Goal: Transaction & Acquisition: Purchase product/service

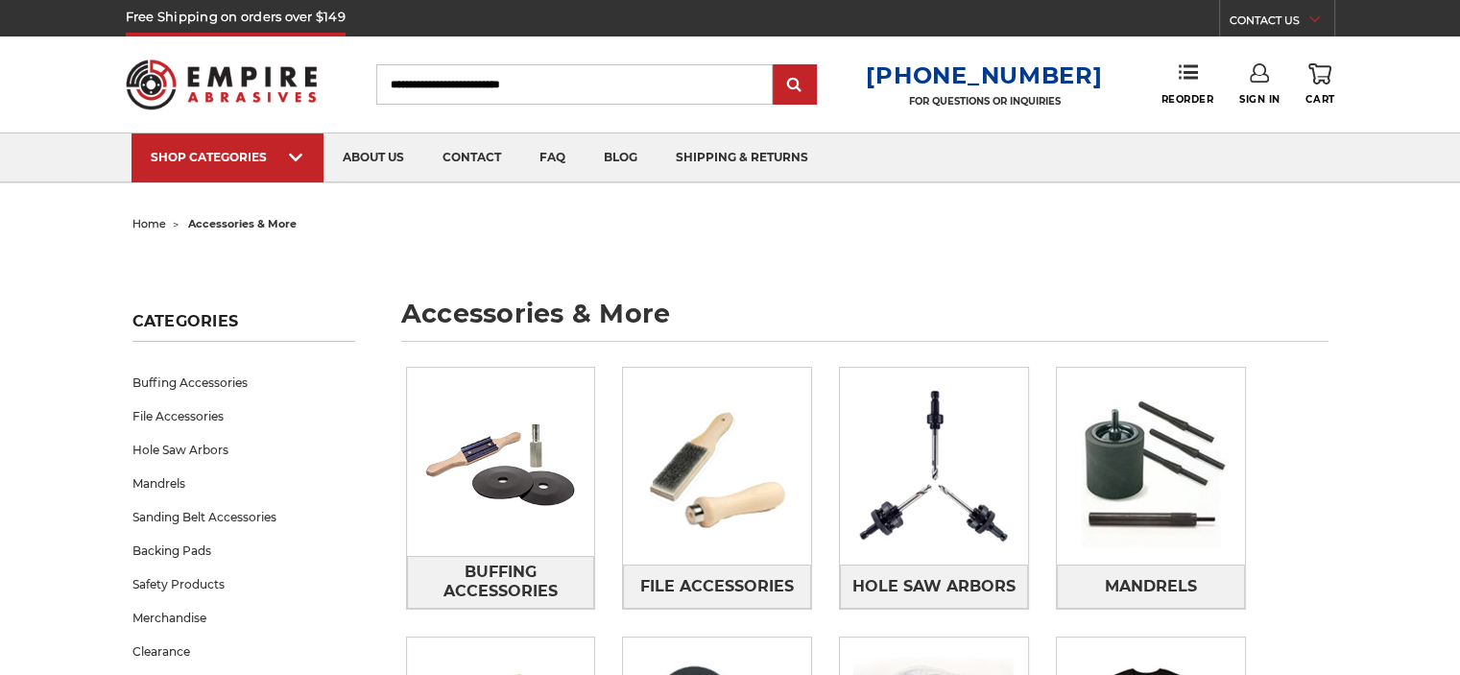
click at [502, 84] on input "Search" at bounding box center [574, 84] width 397 height 40
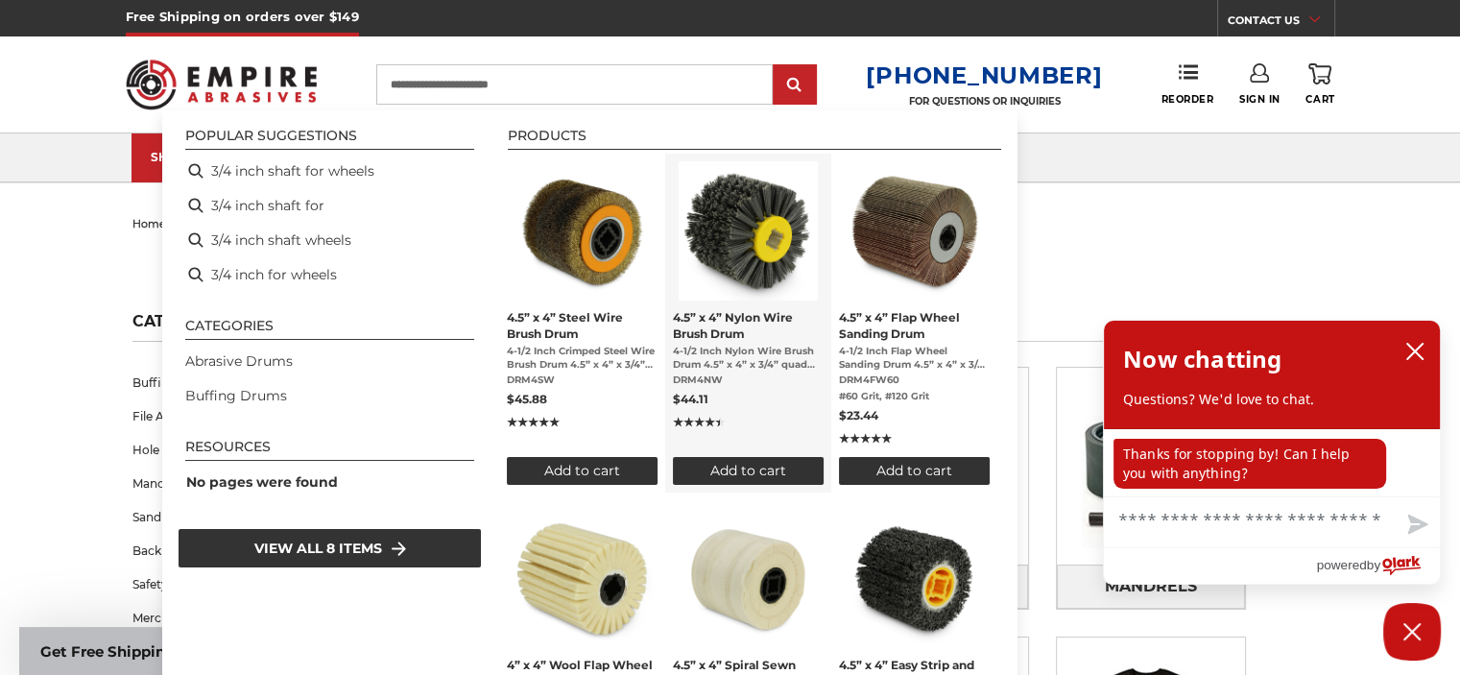
type input "**********"
click at [739, 309] on span "4.5” x 4” Nylon Wire Brush Drum" at bounding box center [748, 325] width 151 height 33
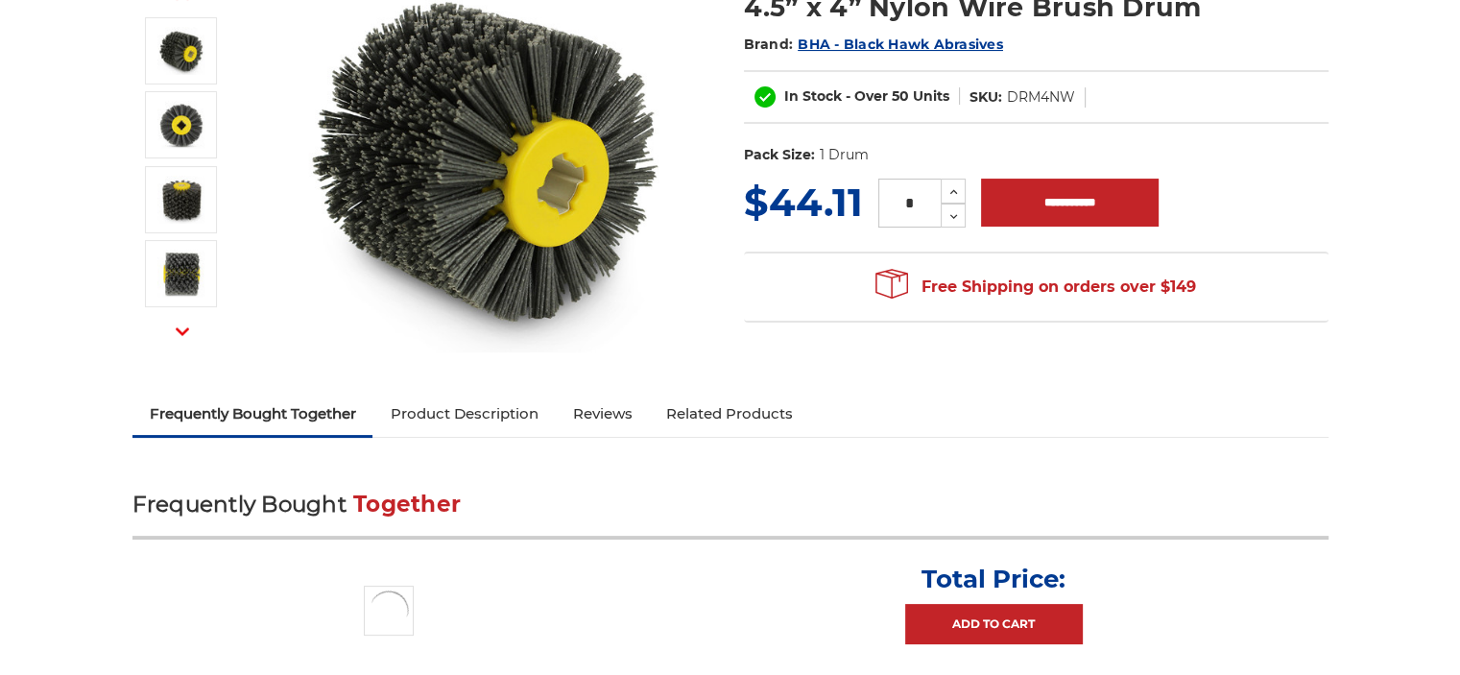
scroll to position [288, 0]
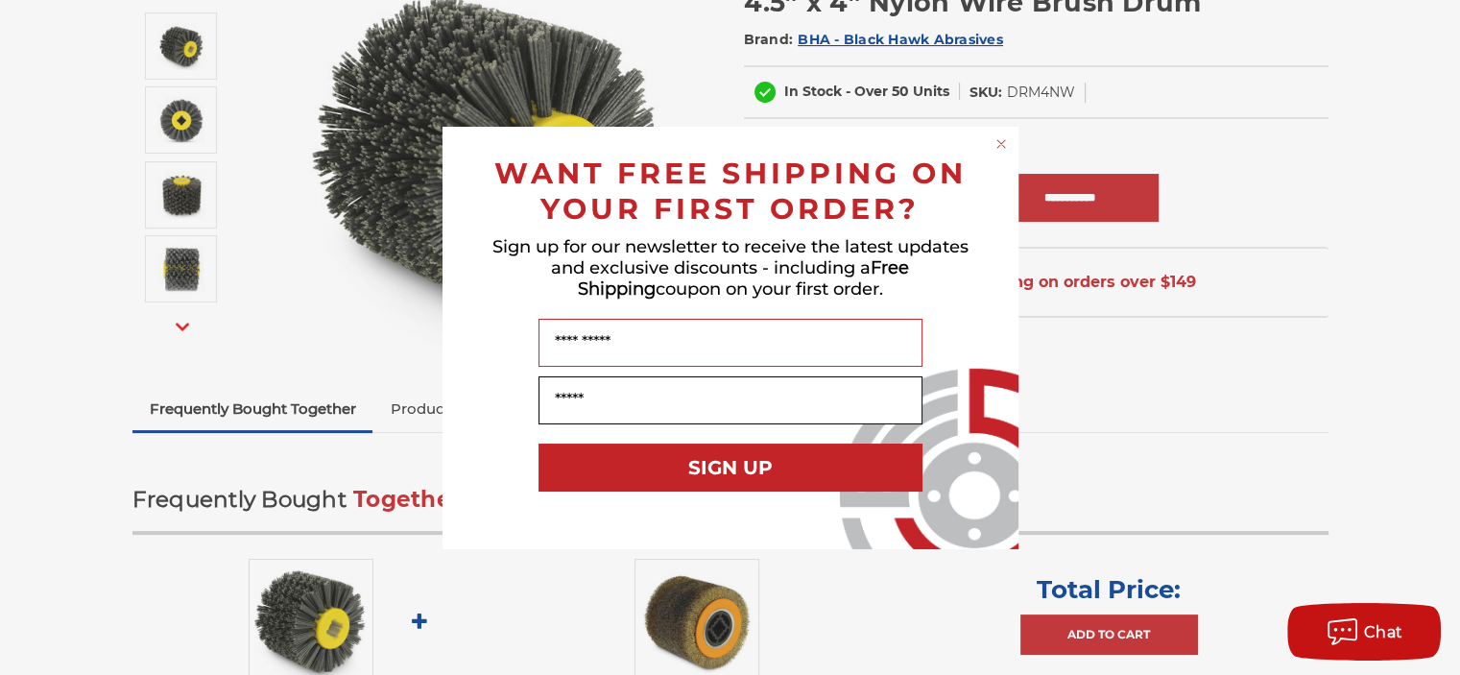
click at [717, 404] on div "Your Email" at bounding box center [731, 400] width 538 height 67
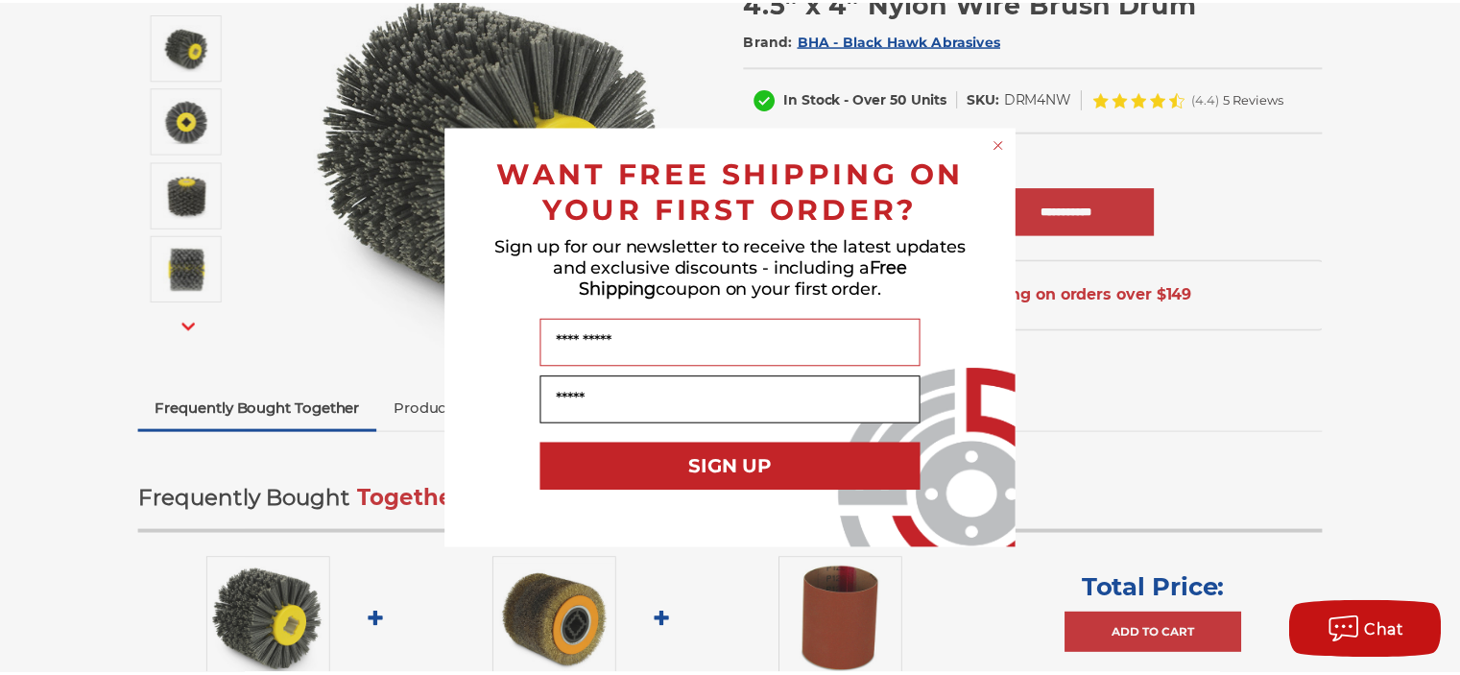
scroll to position [0, 0]
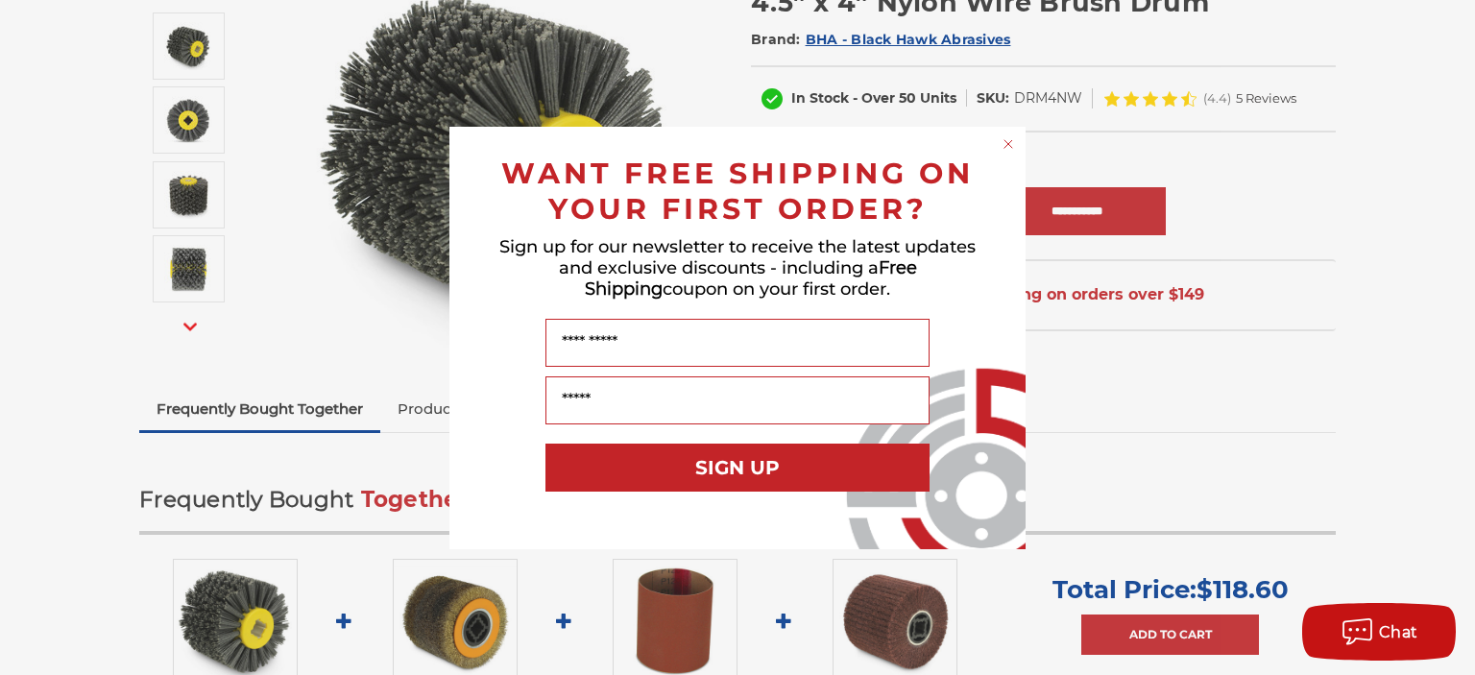
click at [1014, 143] on circle "Close dialog" at bounding box center [1008, 143] width 18 height 18
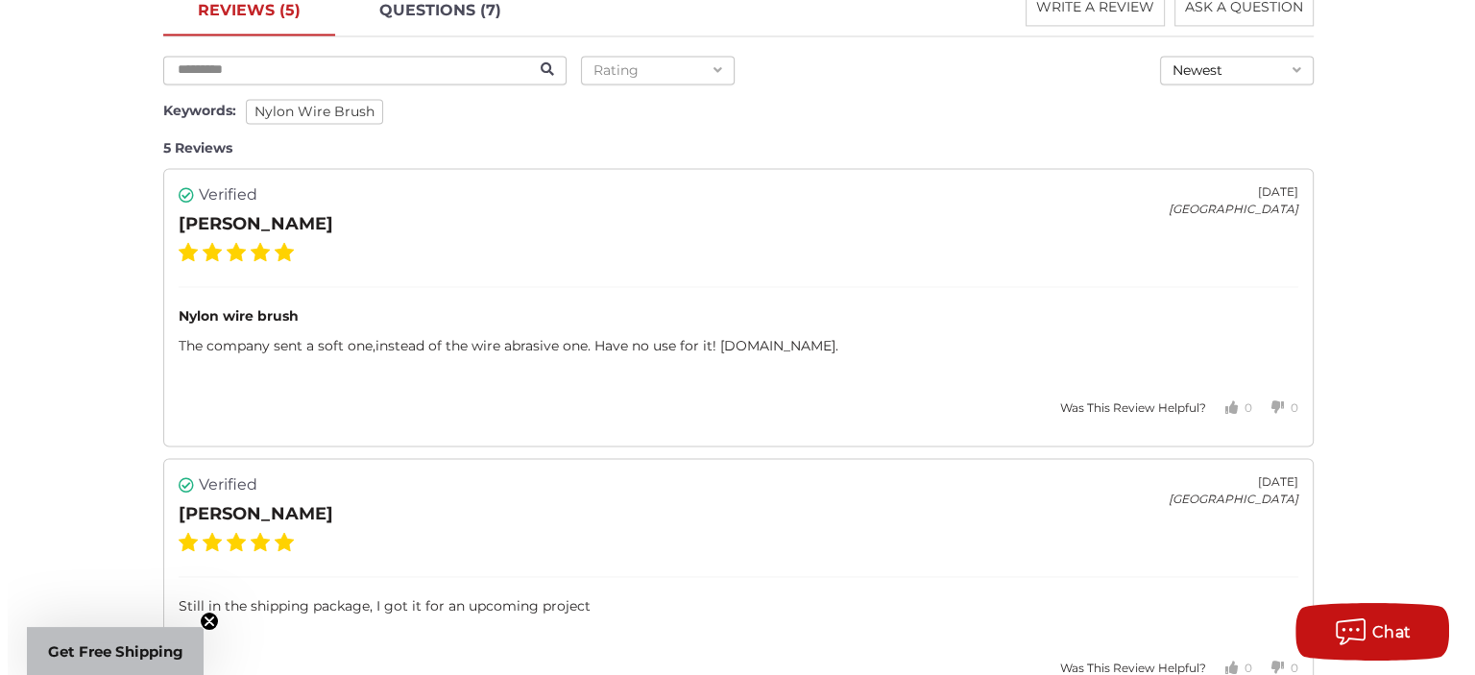
scroll to position [2567, 0]
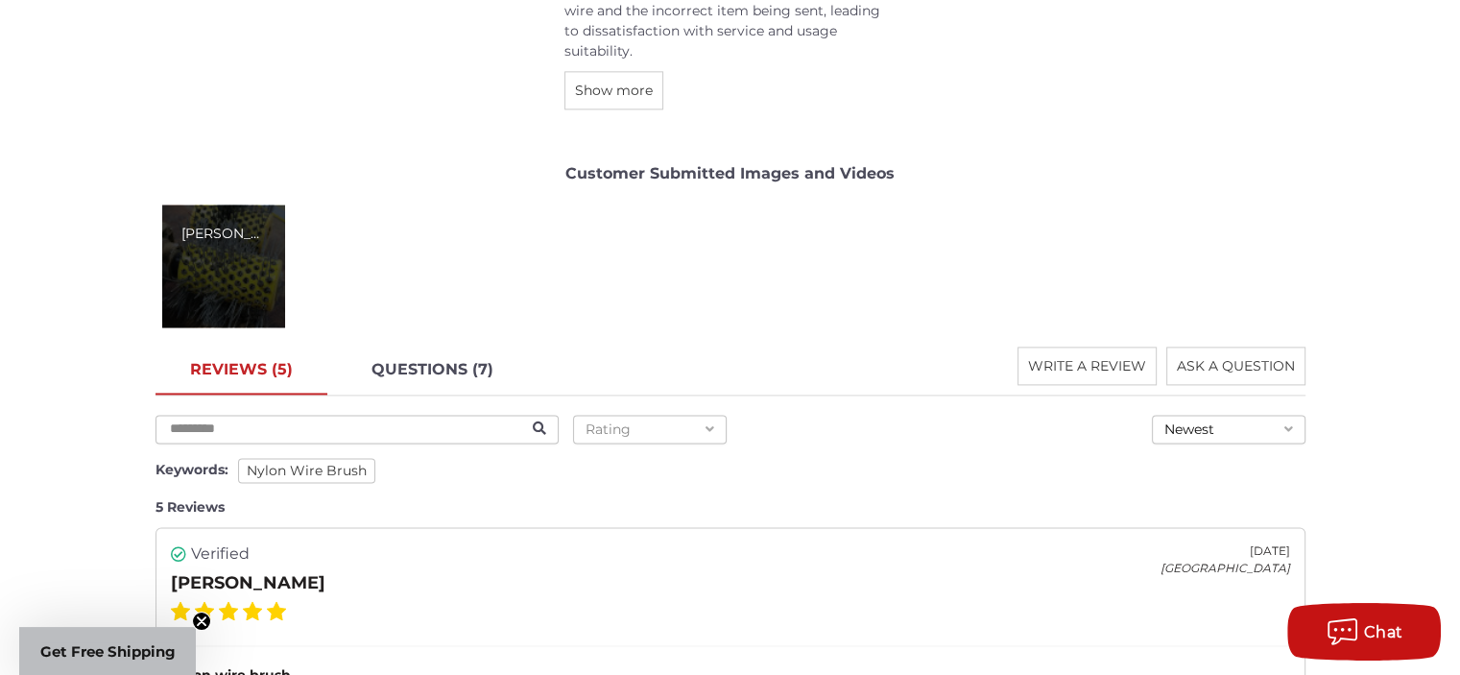
click at [234, 260] on div "[PERSON_NAME]" at bounding box center [223, 265] width 123 height 123
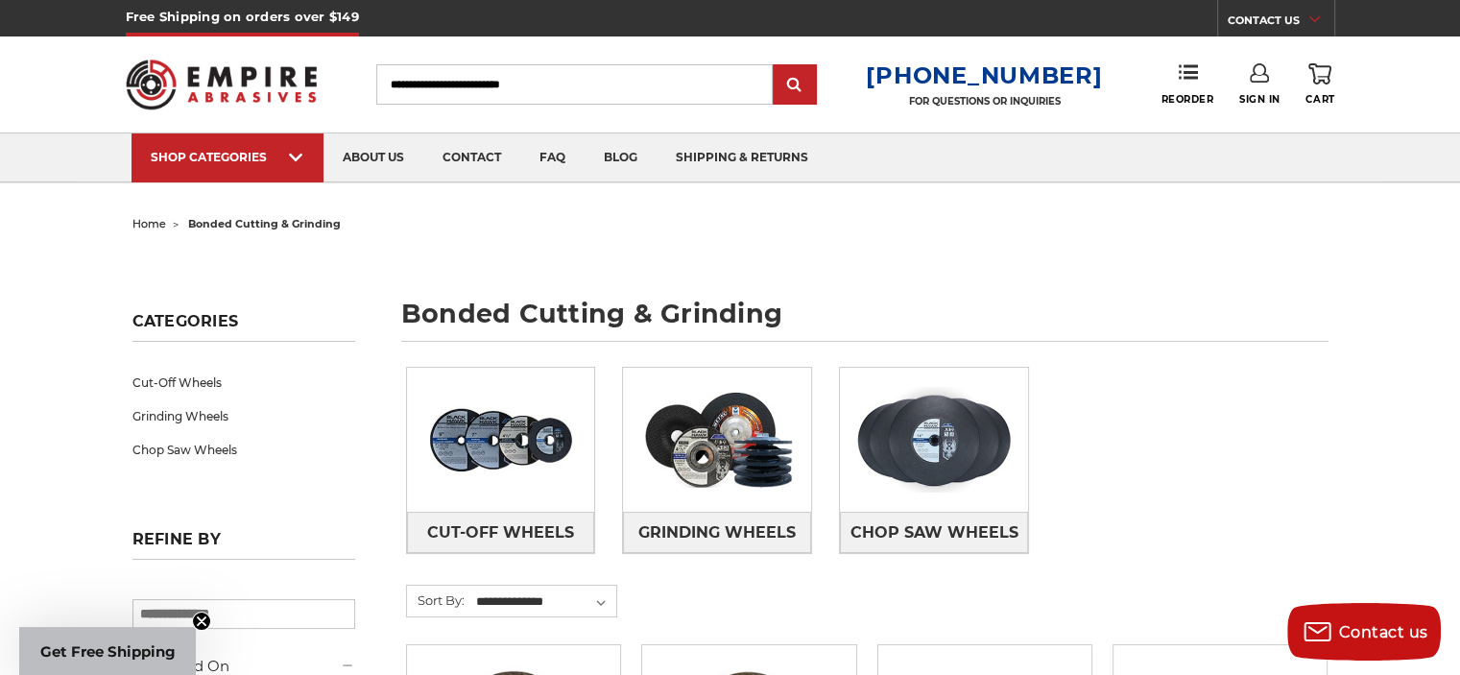
click at [459, 84] on input "Search" at bounding box center [574, 84] width 397 height 40
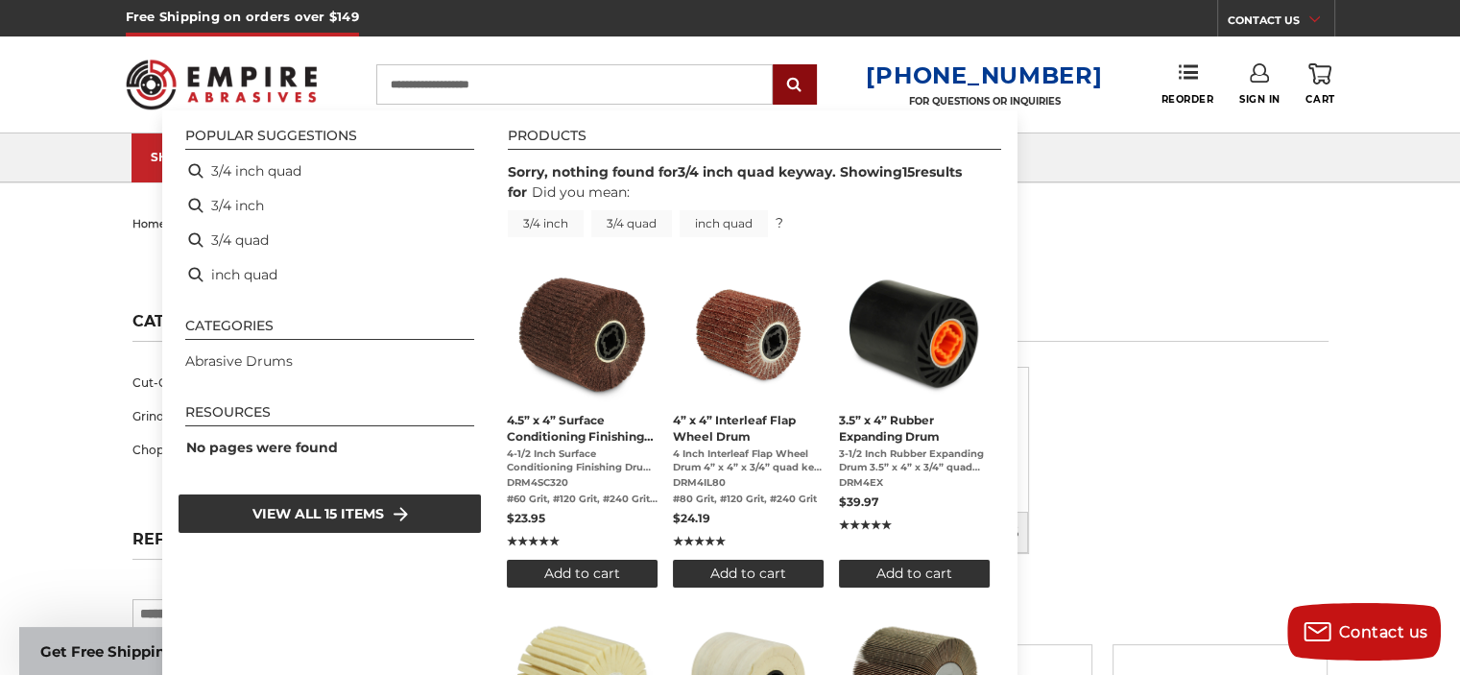
click at [801, 78] on input "submit" at bounding box center [795, 85] width 38 height 38
type input "**********"
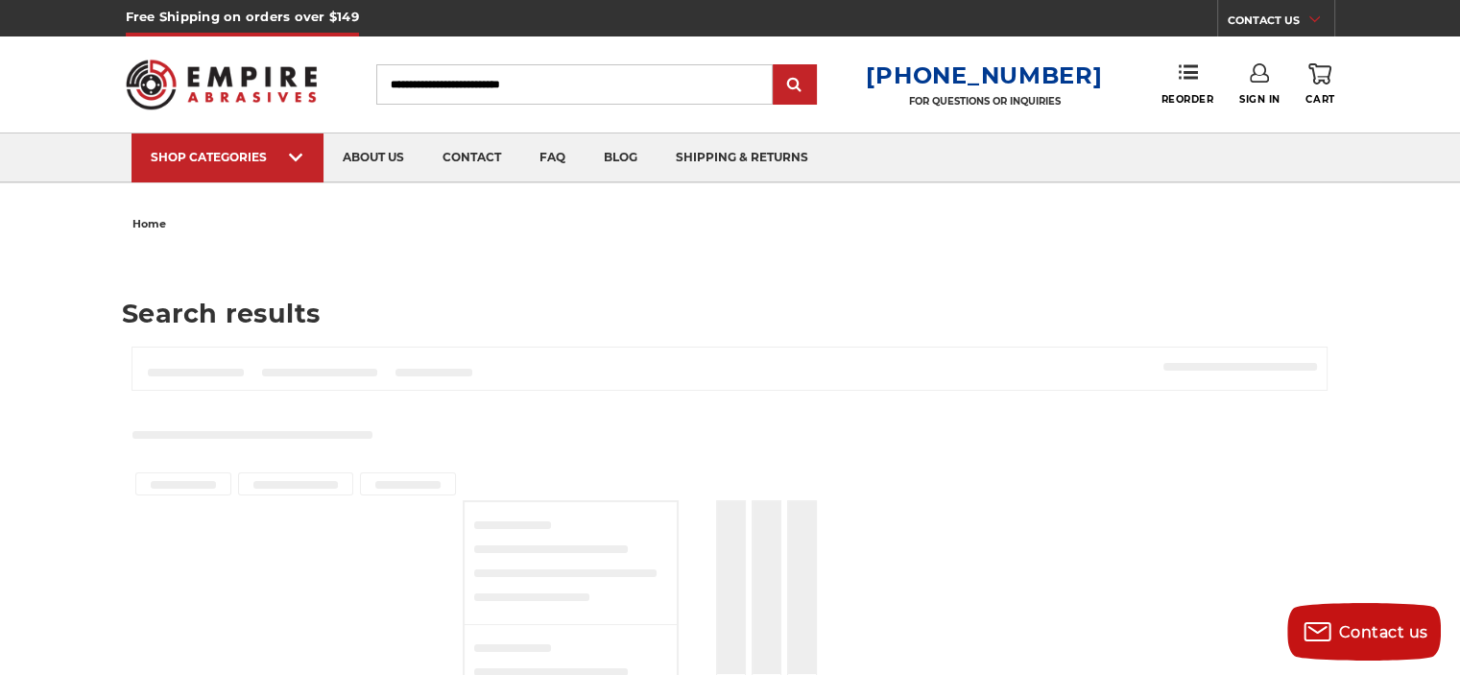
type input "**********"
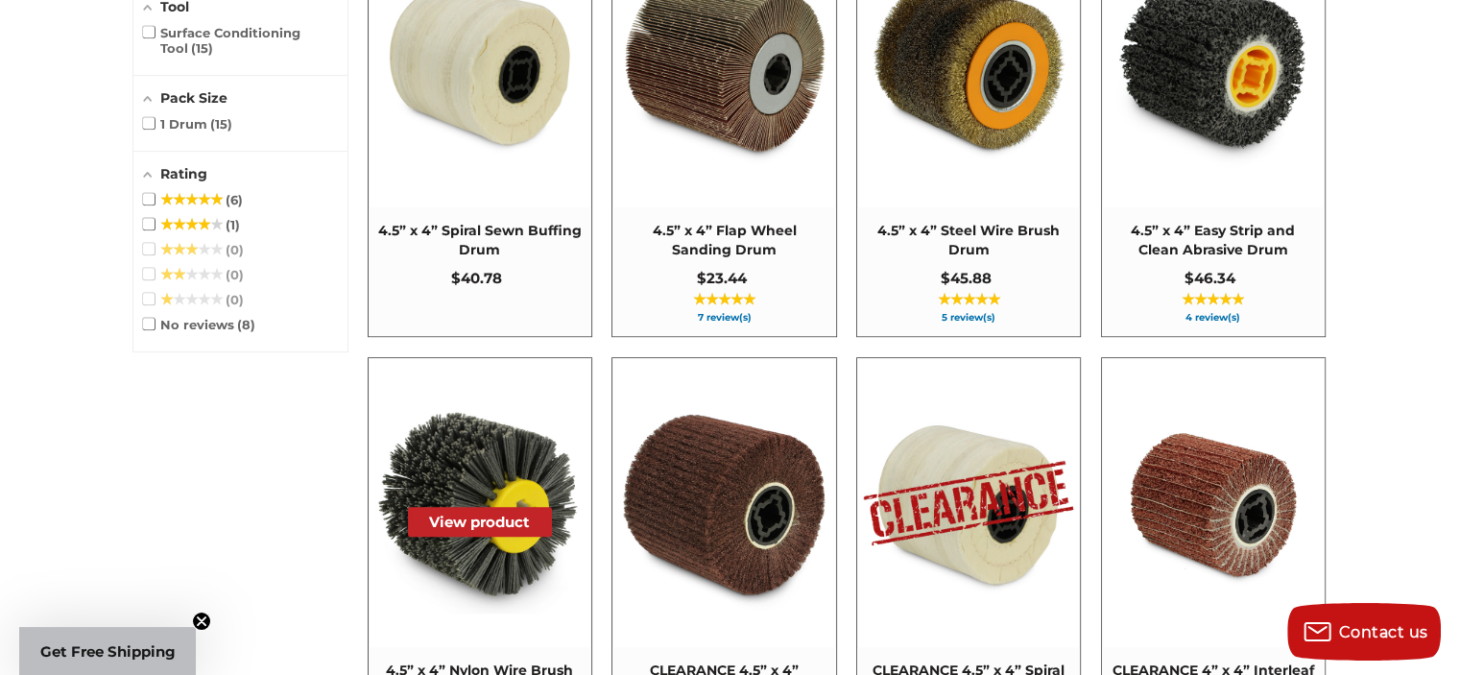
scroll to position [864, 0]
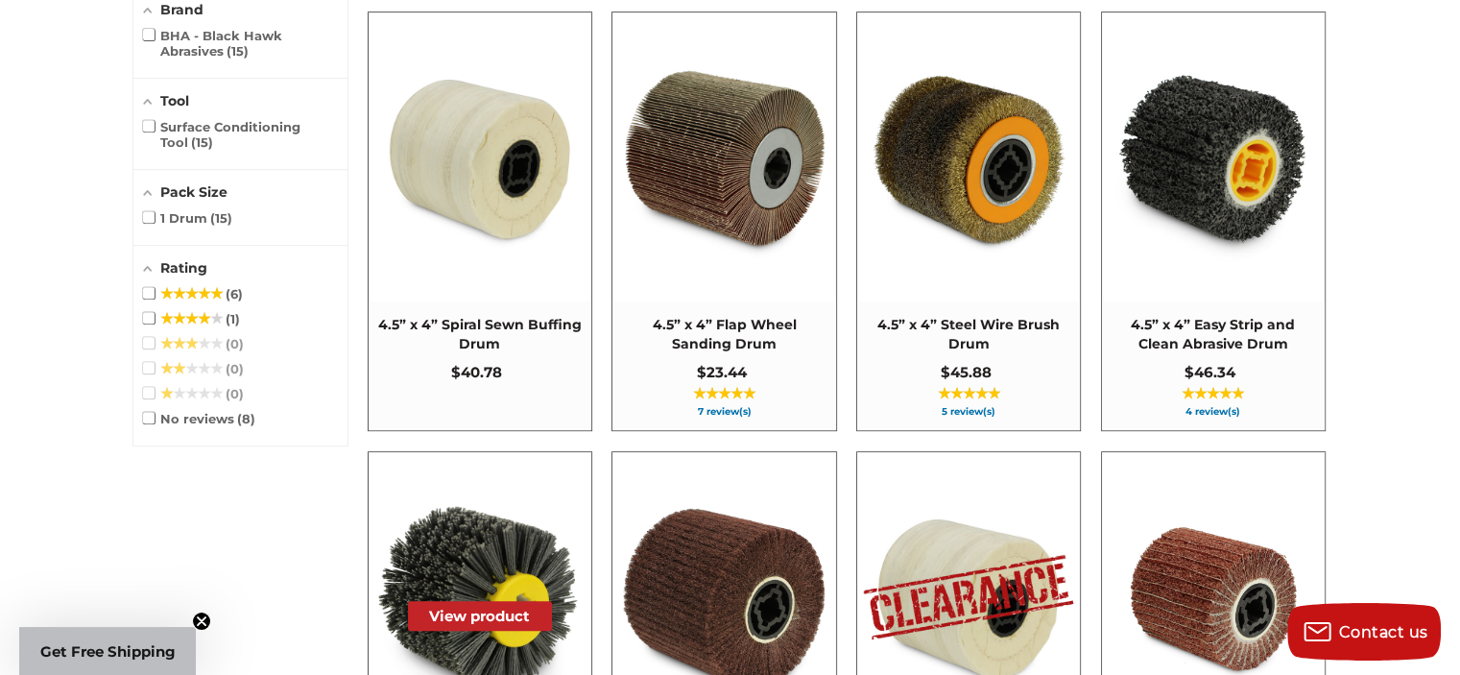
click at [419, 548] on img "4.5” x 4” Nylon Wire Brush Drum" at bounding box center [480, 597] width 221 height 221
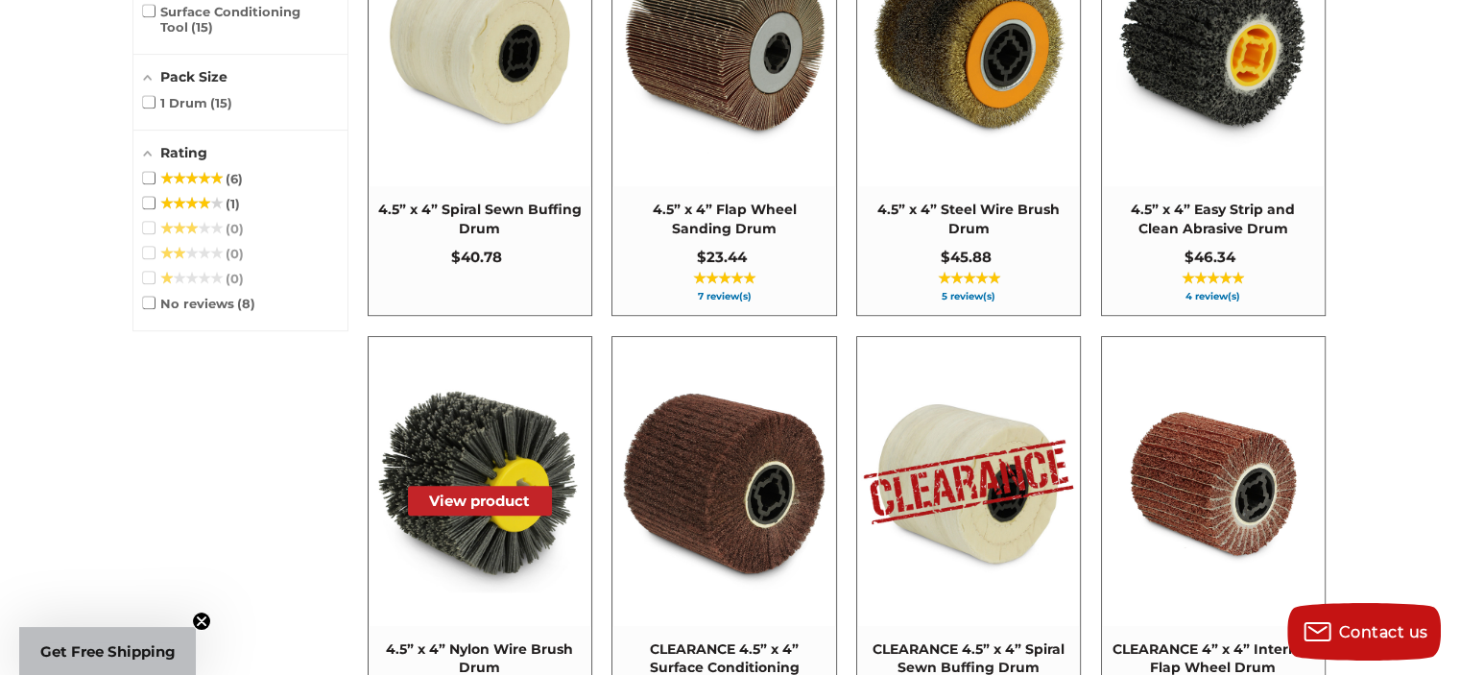
scroll to position [1092, 0]
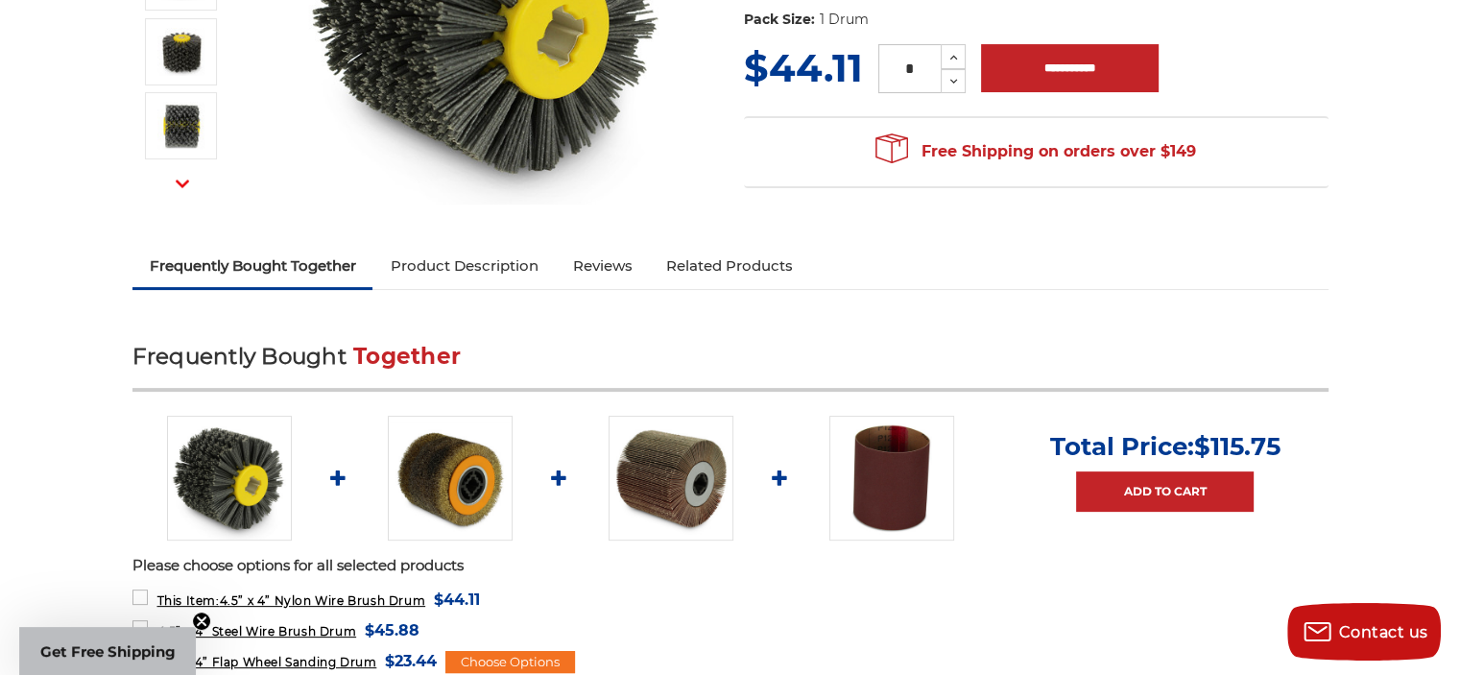
scroll to position [480, 0]
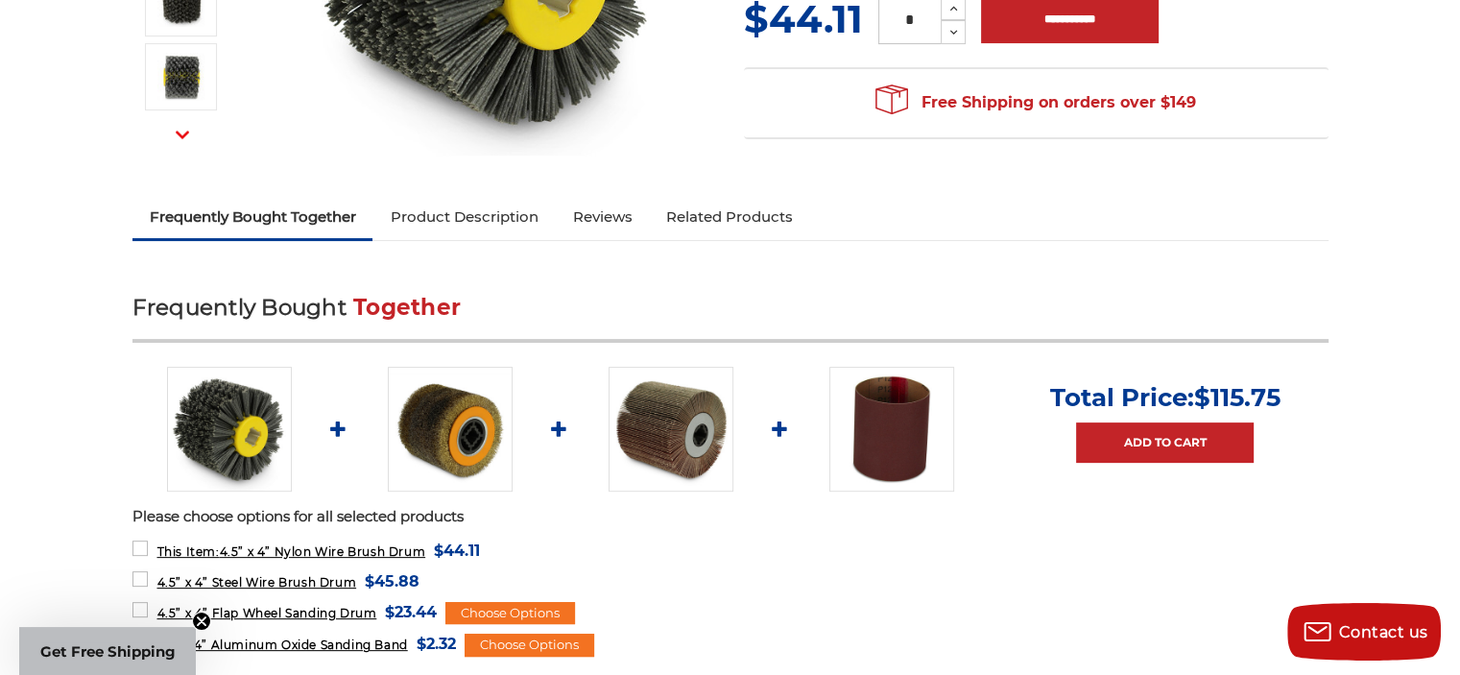
click at [695, 213] on link "Related Products" at bounding box center [729, 217] width 161 height 42
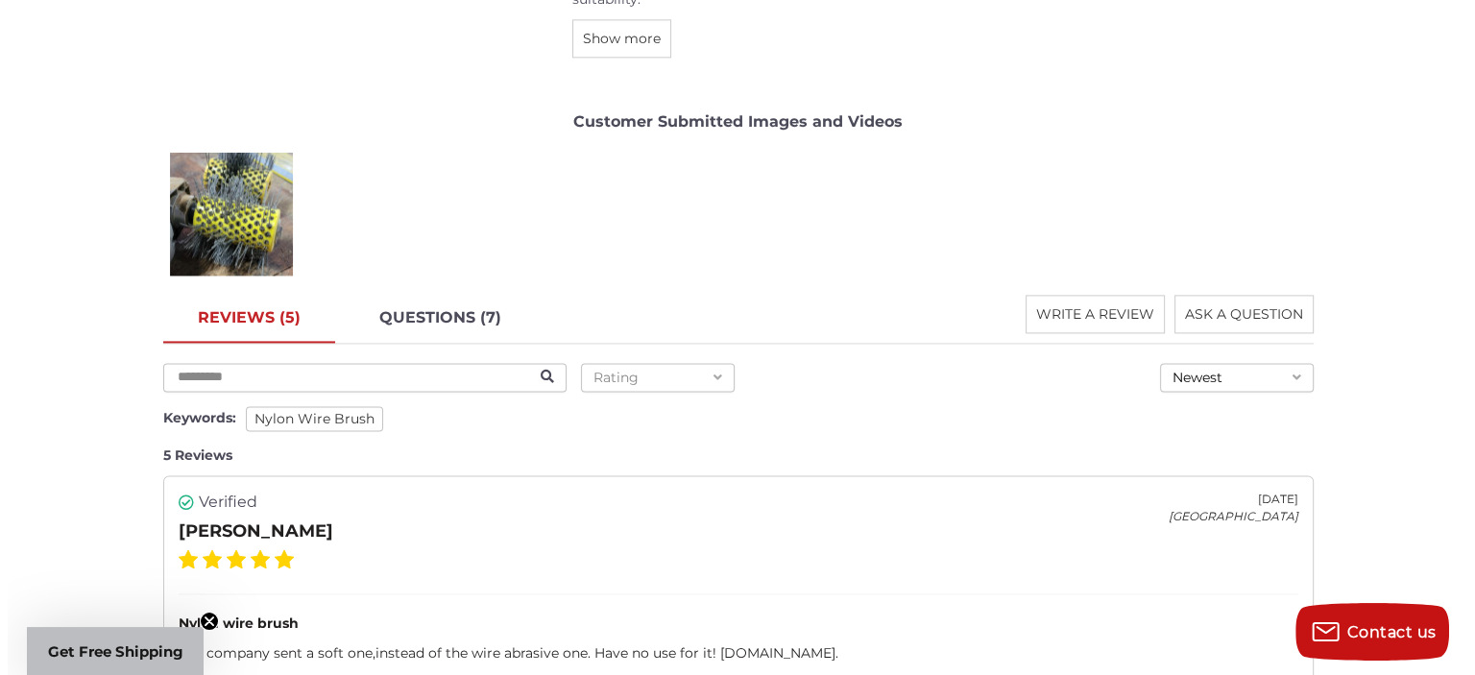
scroll to position [2635, 0]
